Goal: Information Seeking & Learning: Learn about a topic

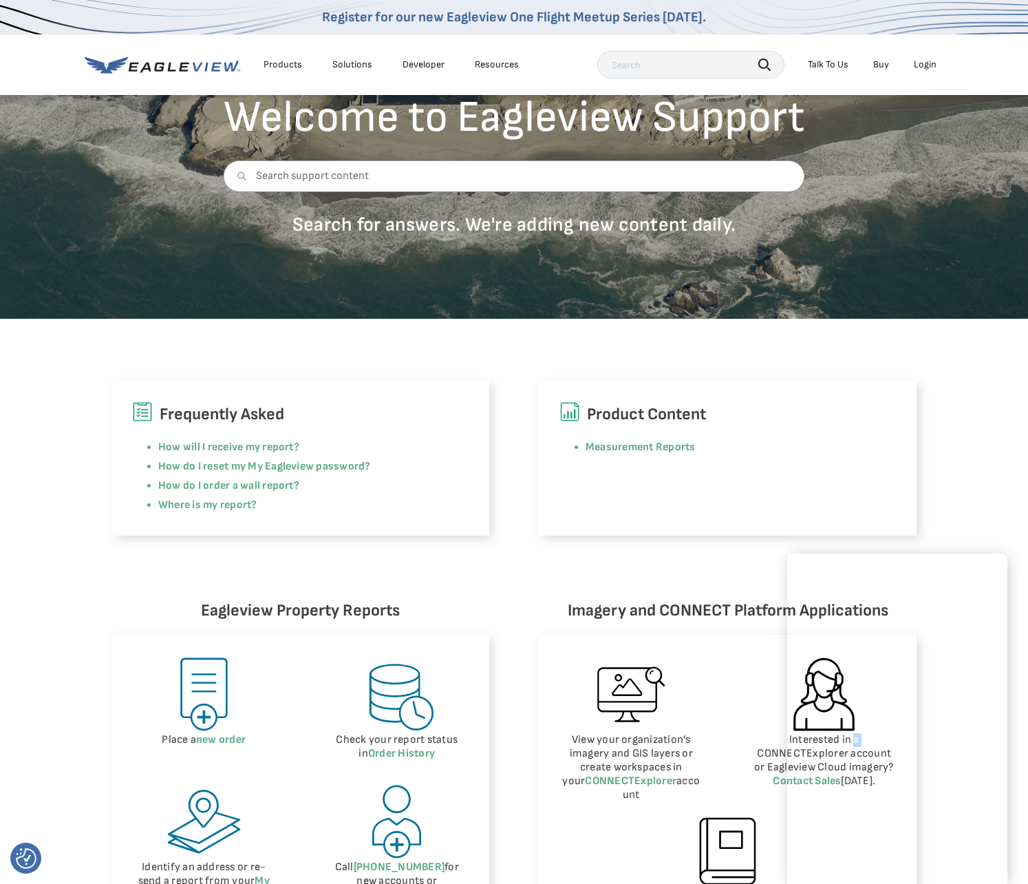
scroll to position [69, 0]
